Goal: Book appointment/travel/reservation

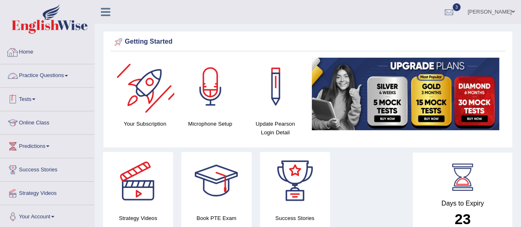
click at [64, 77] on link "Practice Questions" at bounding box center [47, 74] width 94 height 21
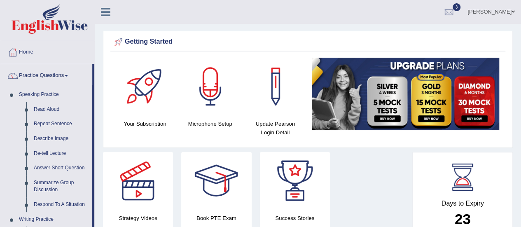
click at [63, 77] on link "Practice Questions" at bounding box center [46, 74] width 92 height 21
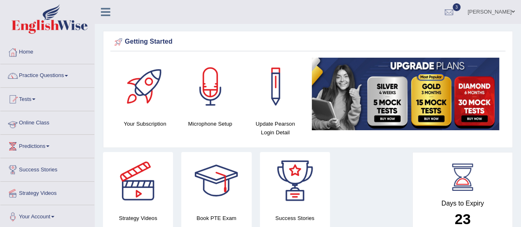
click at [39, 125] on link "Online Class" at bounding box center [47, 121] width 94 height 21
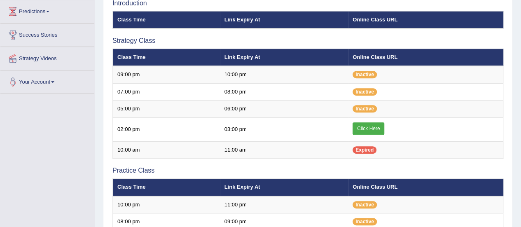
scroll to position [128, 0]
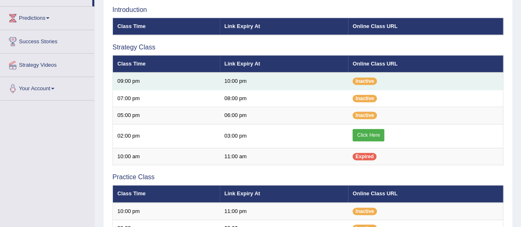
click at [237, 80] on td "10:00 pm" at bounding box center [284, 80] width 128 height 17
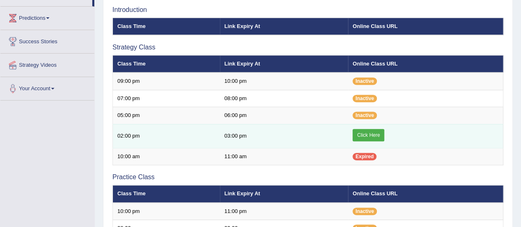
click at [234, 133] on td "03:00 pm" at bounding box center [284, 136] width 128 height 24
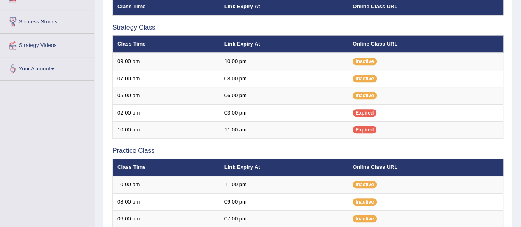
scroll to position [128, 0]
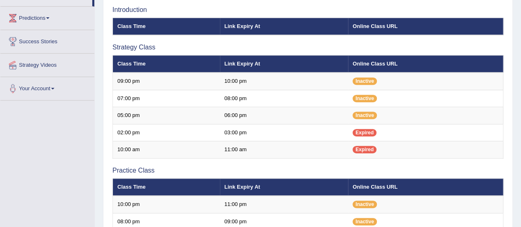
scroll to position [128, 0]
